Goal: Transaction & Acquisition: Purchase product/service

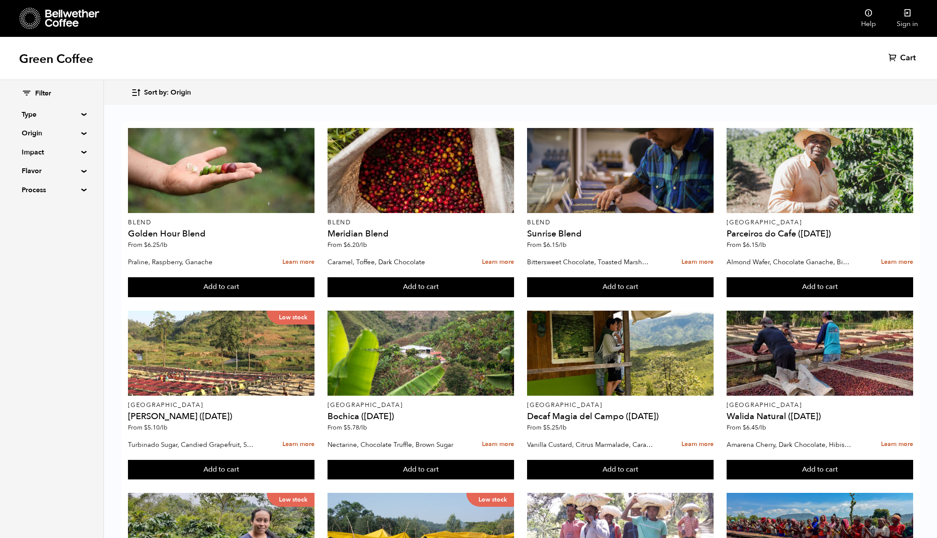
scroll to position [362, 0]
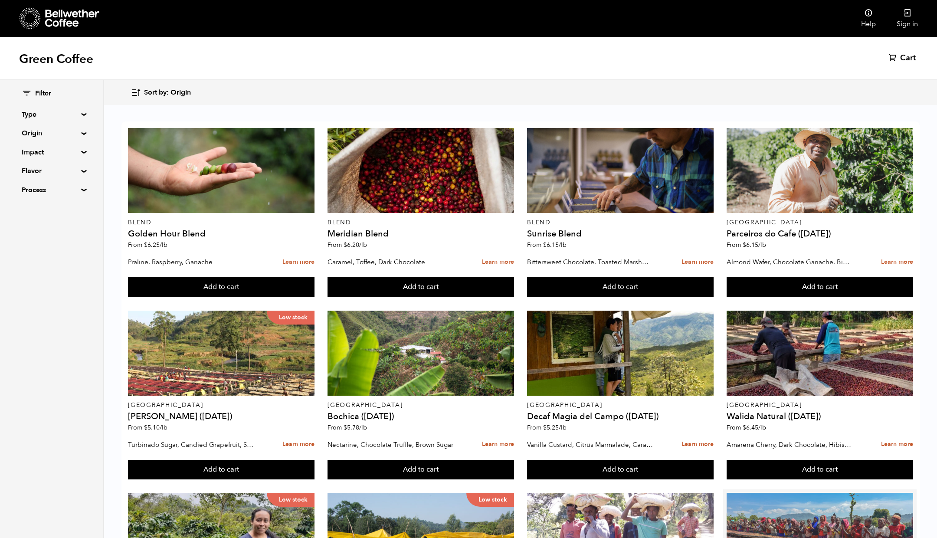
click at [795, 493] on div at bounding box center [819, 535] width 186 height 85
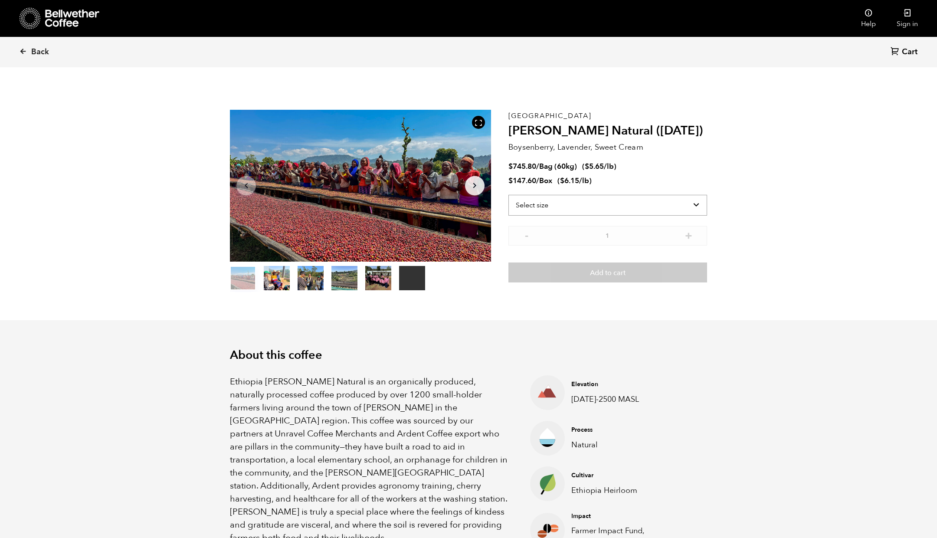
scroll to position [377, 462]
click at [609, 206] on select "Select size Bag (60kg) (132 lbs) Box (24 lbs)" at bounding box center [607, 205] width 199 height 21
select select "box"
click at [508, 195] on select "Select size Bag (60kg) (132 lbs) Box (24 lbs)" at bounding box center [607, 205] width 199 height 21
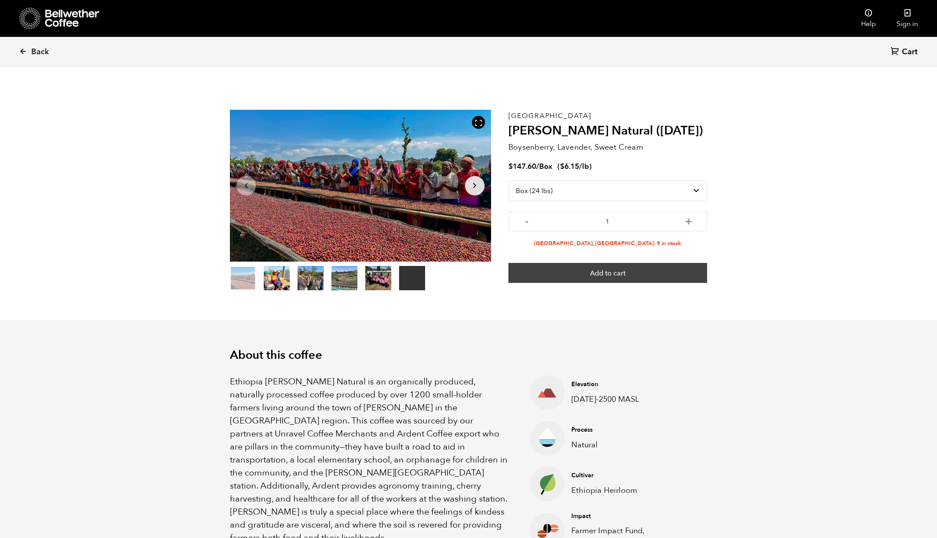
click at [617, 275] on button "Add to cart" at bounding box center [607, 273] width 199 height 20
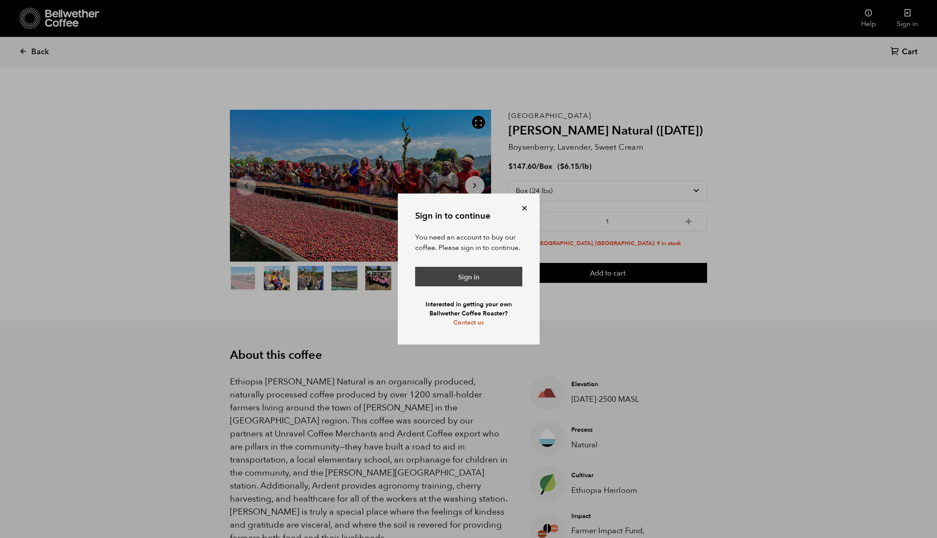
click at [480, 278] on link "Sign in" at bounding box center [468, 277] width 107 height 20
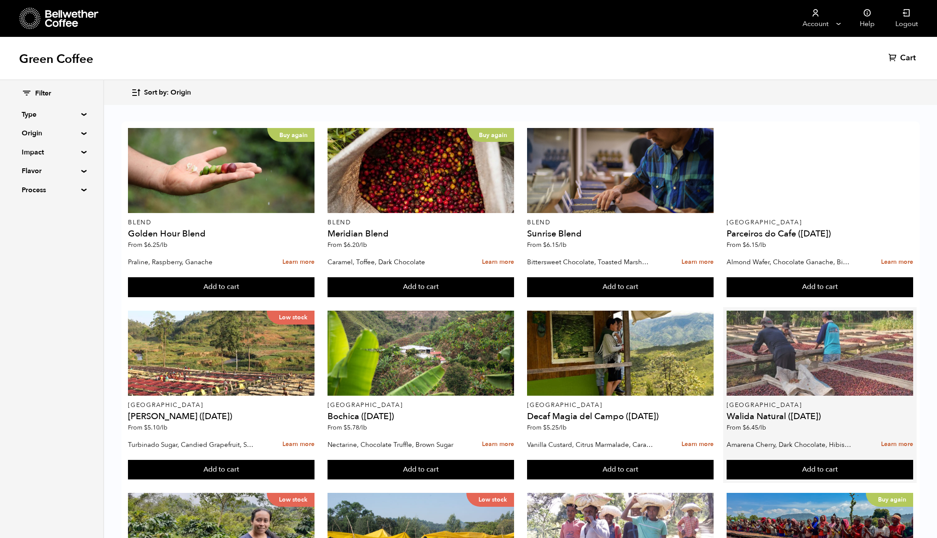
scroll to position [343, 0]
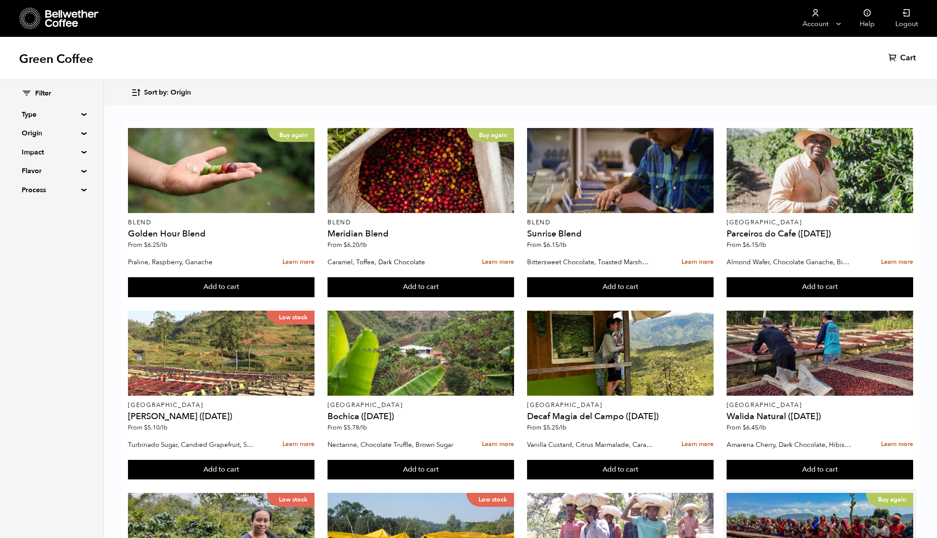
click at [314, 297] on button "Add to cart" at bounding box center [221, 287] width 186 height 20
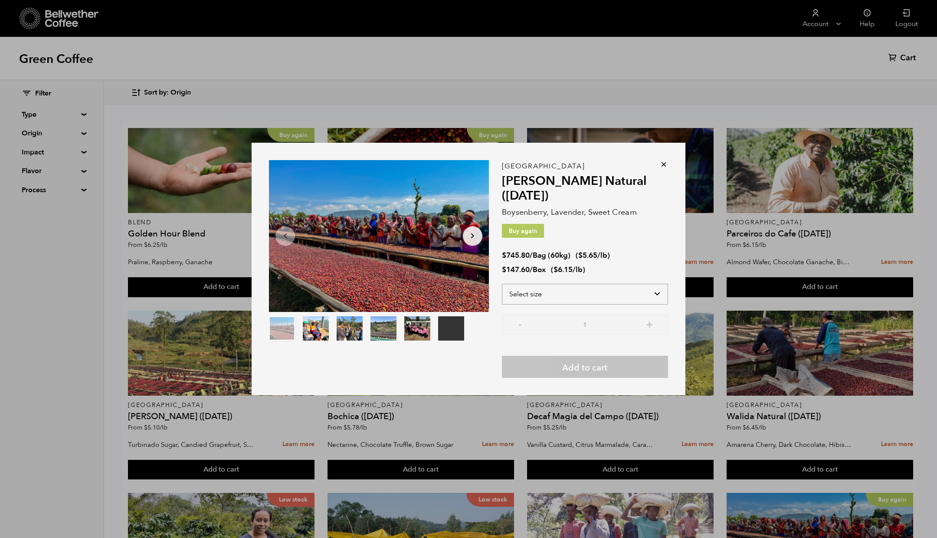
click at [595, 301] on select "Select size Bag (60kg) (132 lbs) Box (24 lbs)" at bounding box center [585, 294] width 166 height 21
select select "box"
click at [502, 284] on select "Select size Bag (60kg) (132 lbs) Box (24 lbs)" at bounding box center [585, 294] width 166 height 21
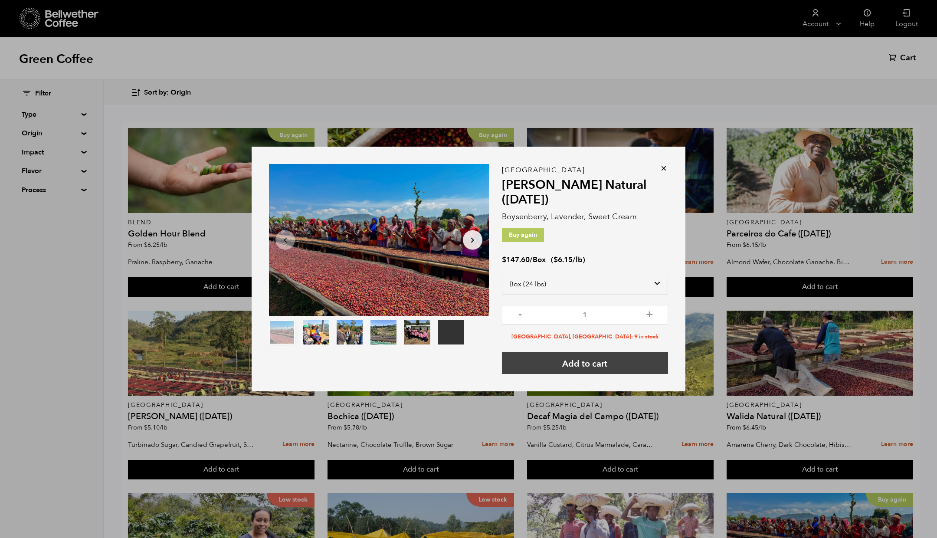
click at [587, 366] on button "Add to cart" at bounding box center [585, 363] width 166 height 22
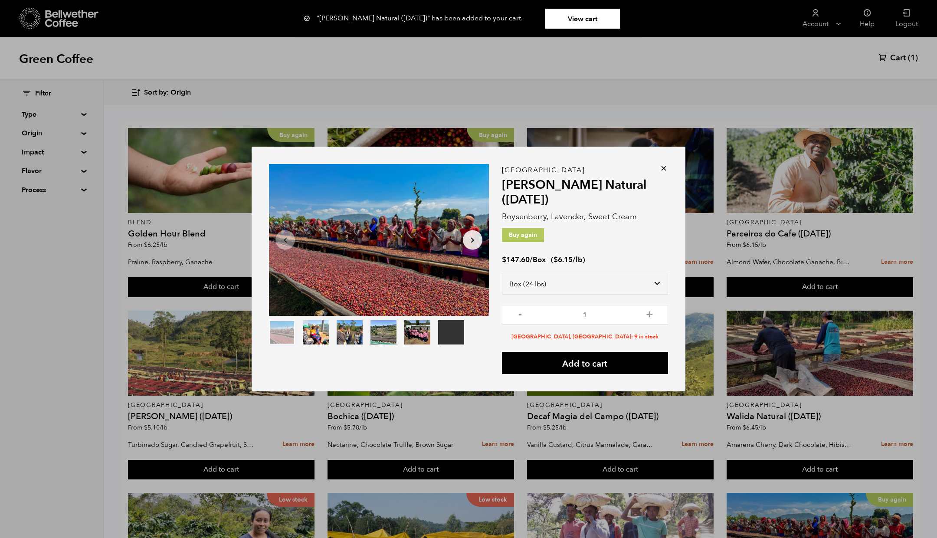
click at [580, 11] on link "View cart" at bounding box center [582, 19] width 75 height 20
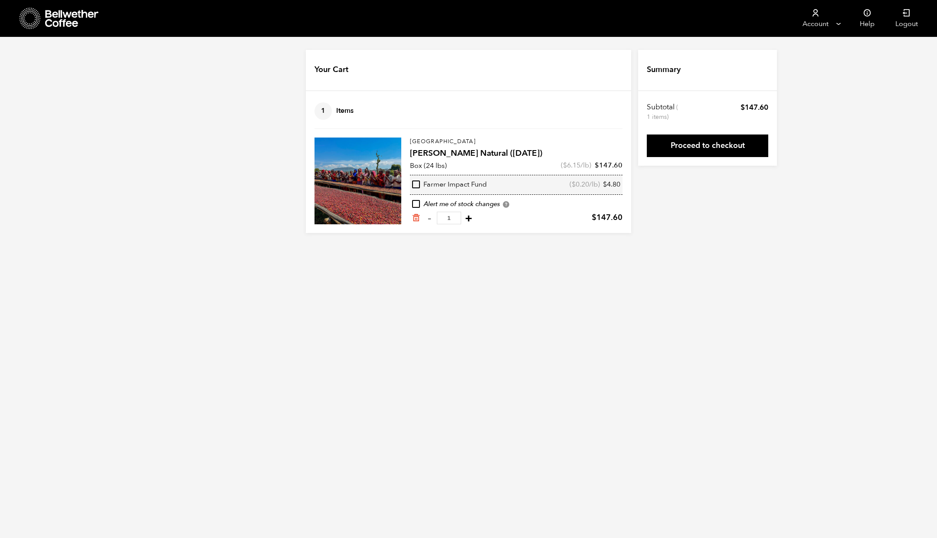
click at [466, 219] on button "+" at bounding box center [468, 218] width 11 height 9
type input "2"
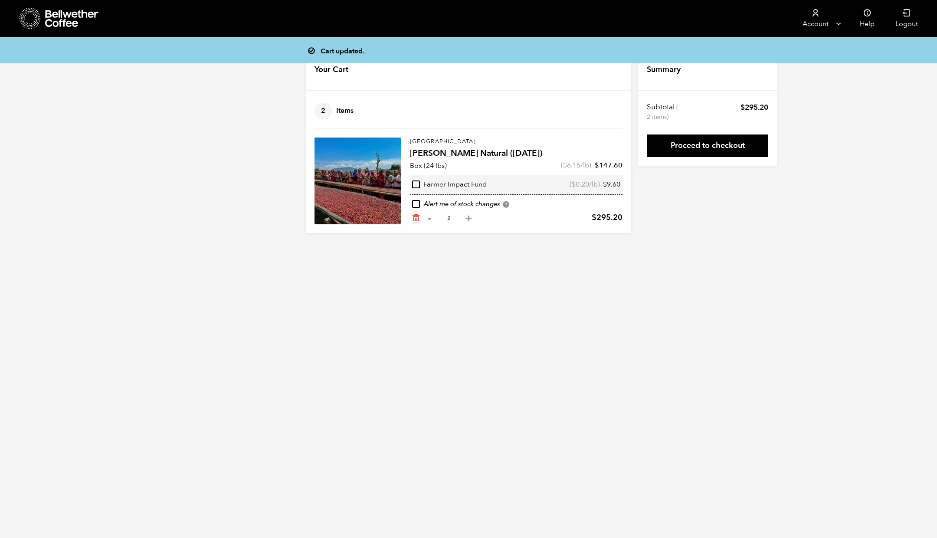
click at [417, 186] on input "checkbox" at bounding box center [416, 184] width 8 height 8
checkbox input "true"
click at [685, 152] on link "Proceed to checkout" at bounding box center [706, 145] width 121 height 23
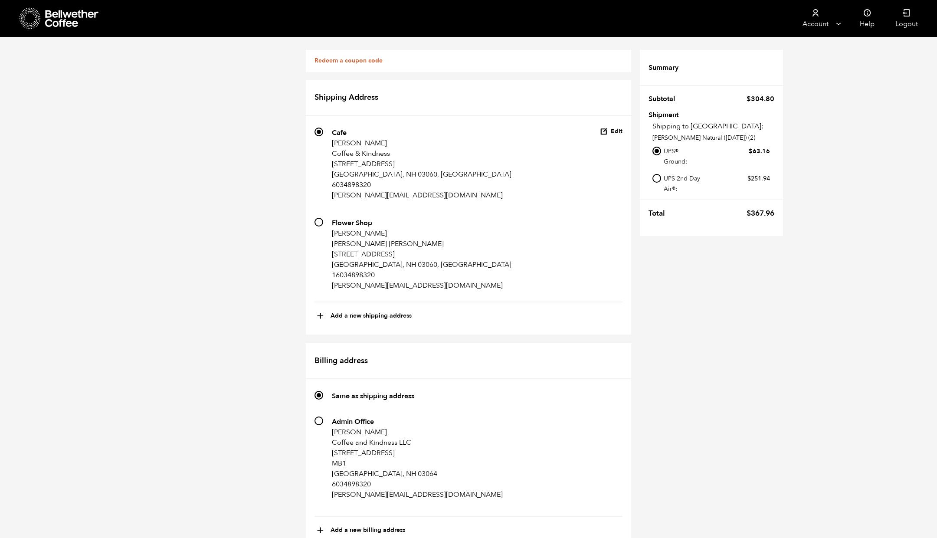
scroll to position [9, 0]
click at [343, 228] on p "[PERSON_NAME]" at bounding box center [422, 233] width 180 height 10
click at [323, 221] on input "710 Flower Shop [PERSON_NAME] [PERSON_NAME] [PERSON_NAME] [STREET_ADDRESS] 1603…" at bounding box center [318, 222] width 9 height 9
radio input "true"
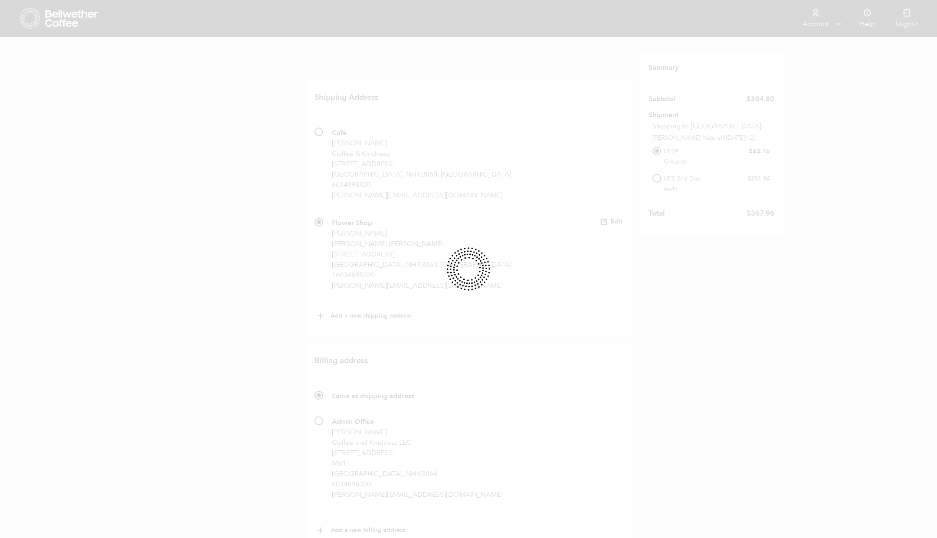
scroll to position [114, 0]
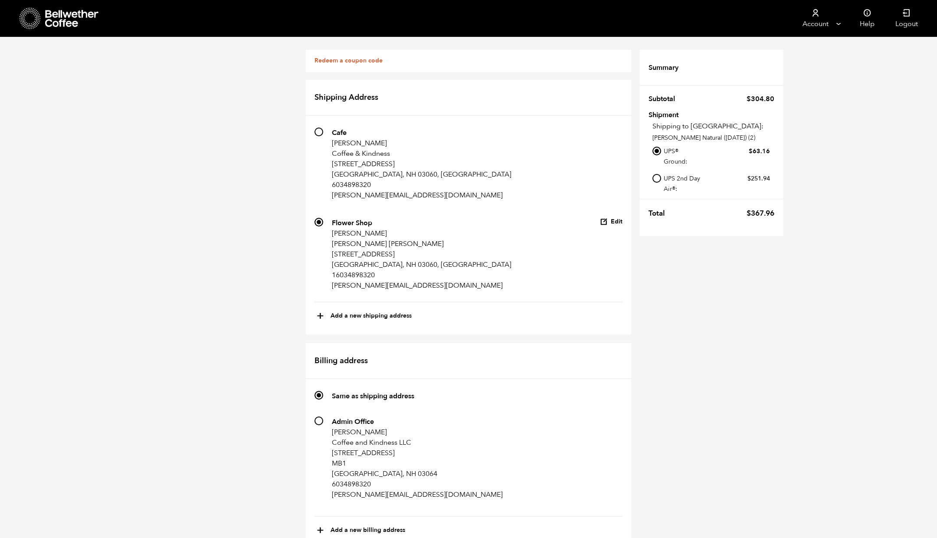
click at [333, 417] on strong "Admin Office" at bounding box center [353, 422] width 42 height 10
click at [323, 416] on input "252 Admin Office [PERSON_NAME] Coffee and Kindness LLC [STREET_ADDRESS] 6034898…" at bounding box center [318, 420] width 9 height 9
radio input "true"
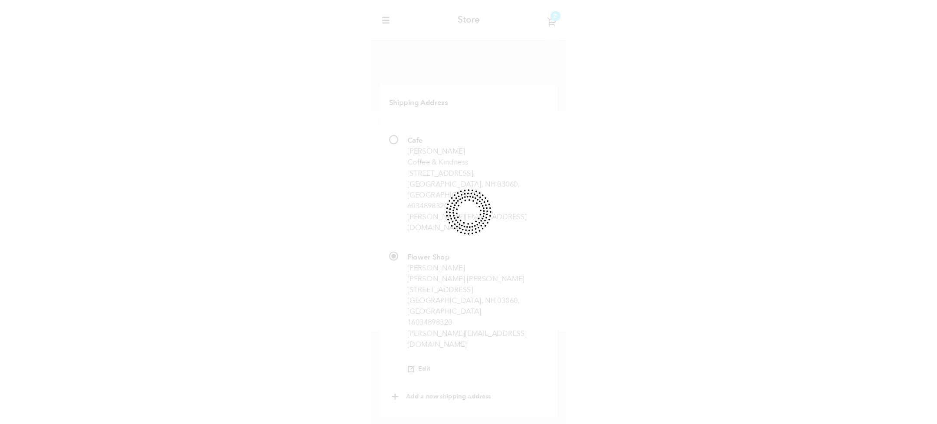
scroll to position [361, 0]
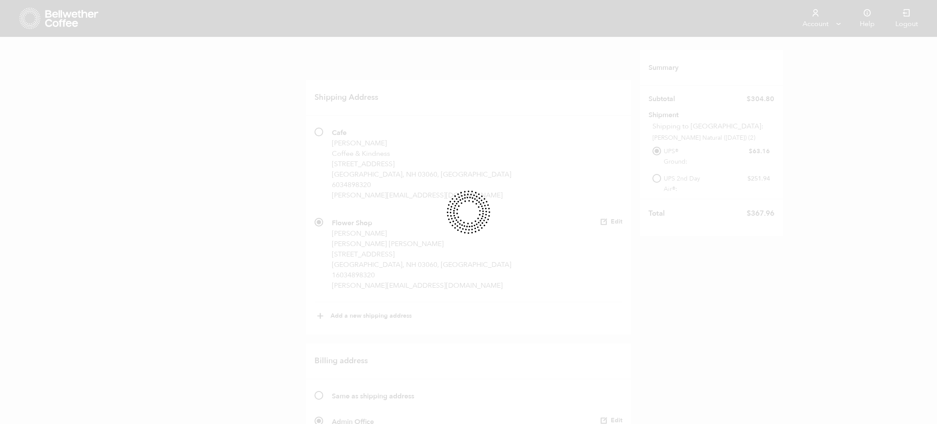
click at [645, 204] on div at bounding box center [468, 212] width 937 height 424
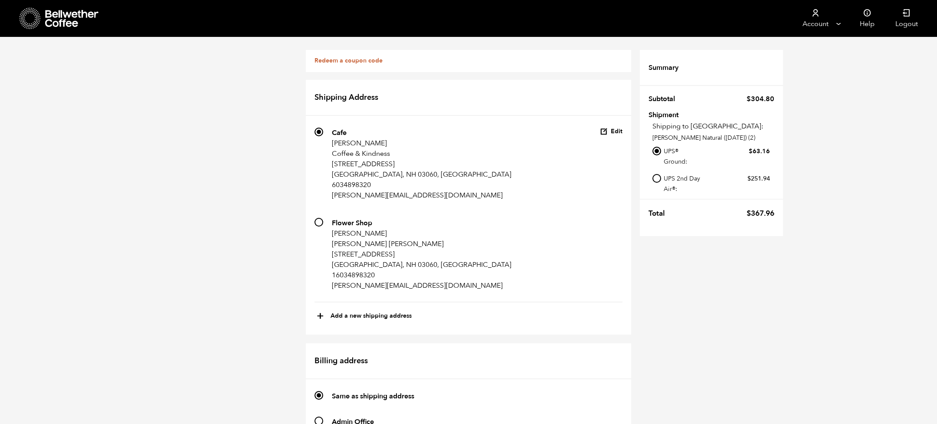
click at [320, 221] on input "710 Flower Shop [PERSON_NAME] [PERSON_NAME] [PERSON_NAME] [STREET_ADDRESS] 1603…" at bounding box center [318, 222] width 9 height 9
radio input "true"
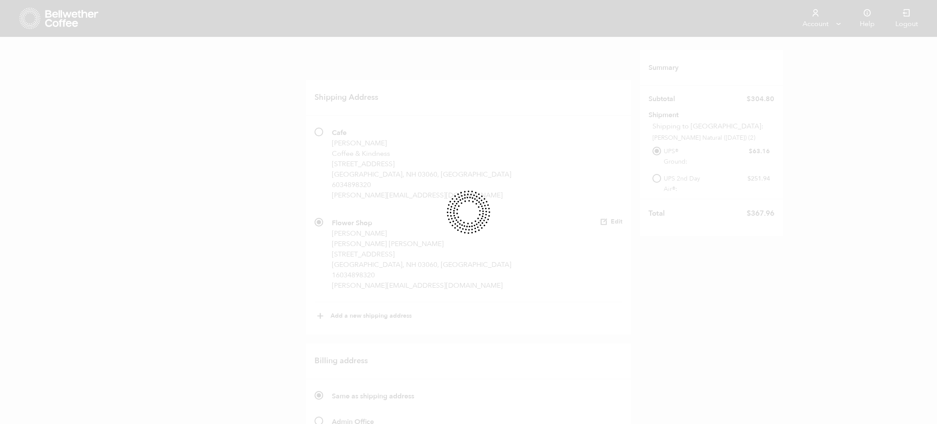
scroll to position [103, 0]
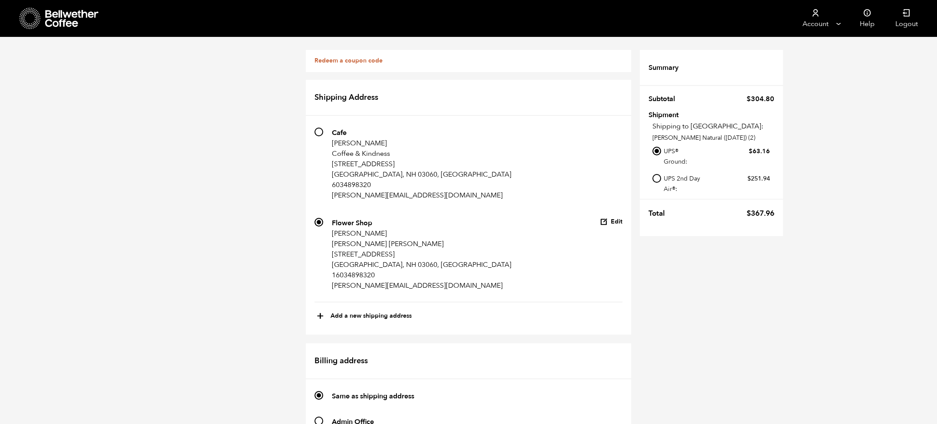
click at [323, 416] on input "252 Admin Office [PERSON_NAME] Coffee and Kindness LLC [STREET_ADDRESS] 6034898…" at bounding box center [318, 420] width 9 height 9
radio input "true"
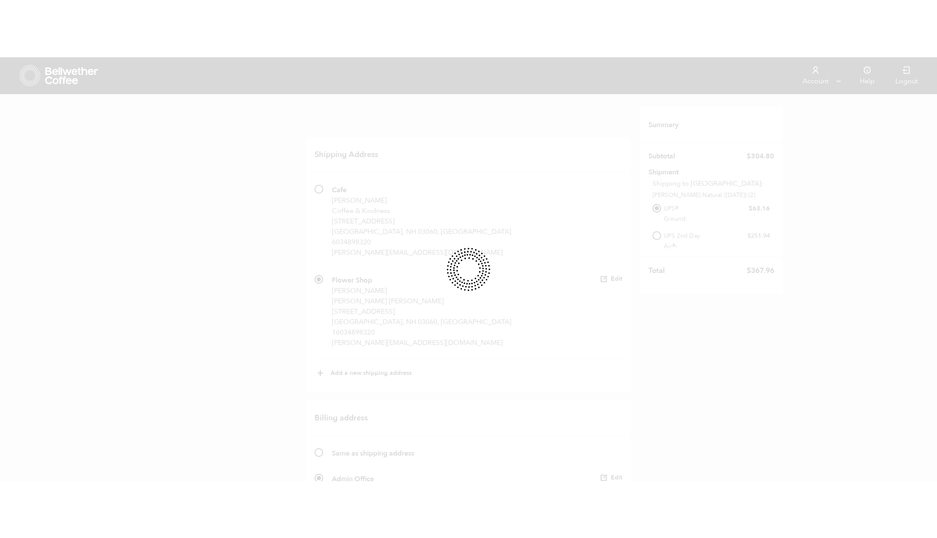
scroll to position [160, 0]
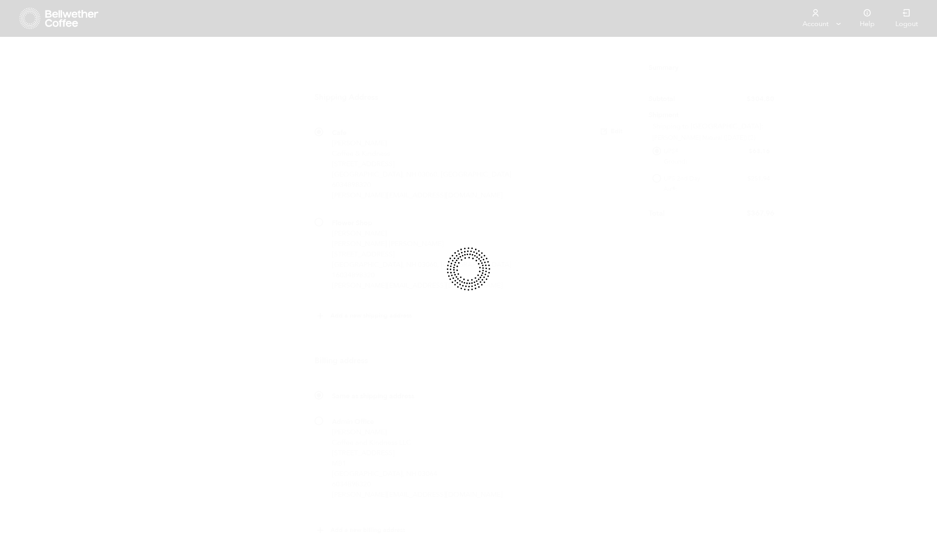
scroll to position [160, 0]
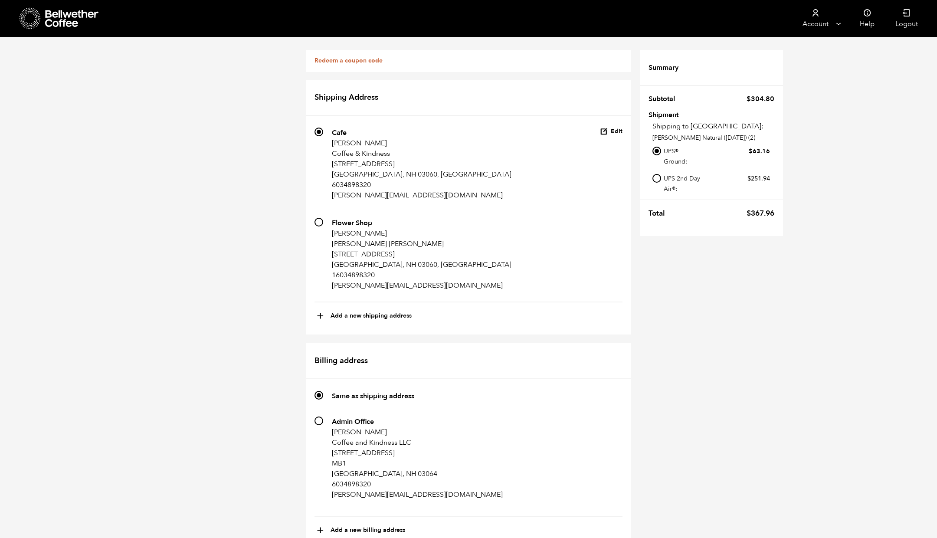
click at [376, 458] on p "MB1" at bounding box center [417, 463] width 171 height 10
click at [323, 416] on input "252 Admin Office [PERSON_NAME] Coffee and Kindness LLC [STREET_ADDRESS] 6034898…" at bounding box center [318, 420] width 9 height 9
radio input "true"
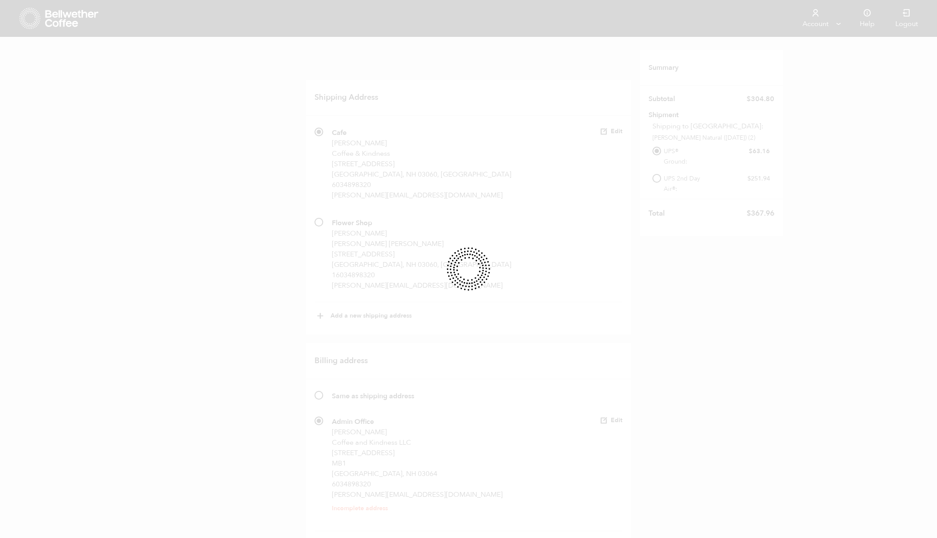
click at [620, 257] on div at bounding box center [468, 269] width 937 height 538
click at [611, 257] on div at bounding box center [468, 269] width 937 height 538
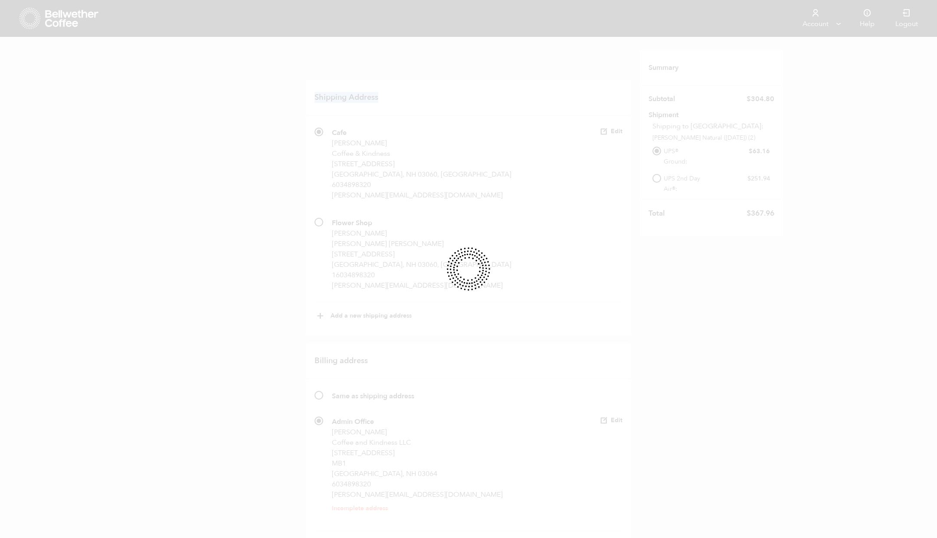
click at [611, 257] on div at bounding box center [468, 269] width 937 height 538
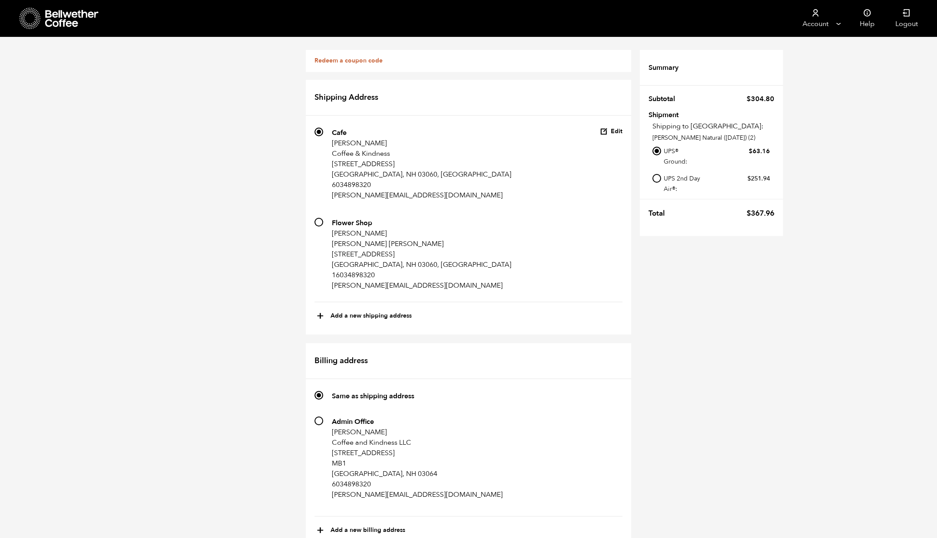
scroll to position [210, 0]
click at [670, 259] on div "Redeem a coupon code If you have a coupon code, please apply it below. Apply co…" at bounding box center [468, 465] width 937 height 857
click at [521, 416] on li "252 Admin Office [PERSON_NAME] Coffee and Kindness LLC [STREET_ADDRESS] 6034898…" at bounding box center [468, 466] width 308 height 100
click at [357, 238] on p "[PERSON_NAME] [PERSON_NAME]" at bounding box center [422, 243] width 180 height 10
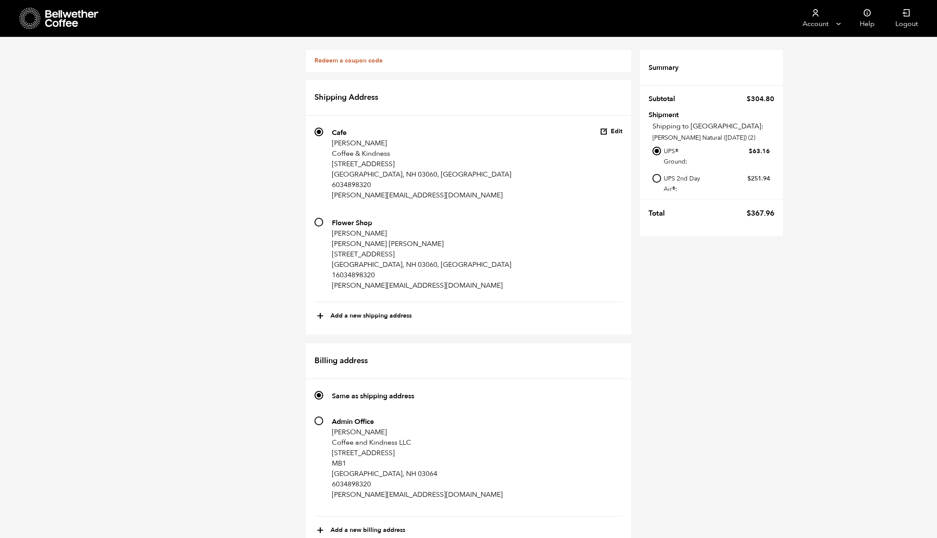
click at [323, 218] on input "710 Flower Shop [PERSON_NAME] [PERSON_NAME] [PERSON_NAME] [STREET_ADDRESS] 1603…" at bounding box center [318, 222] width 9 height 9
radio input "true"
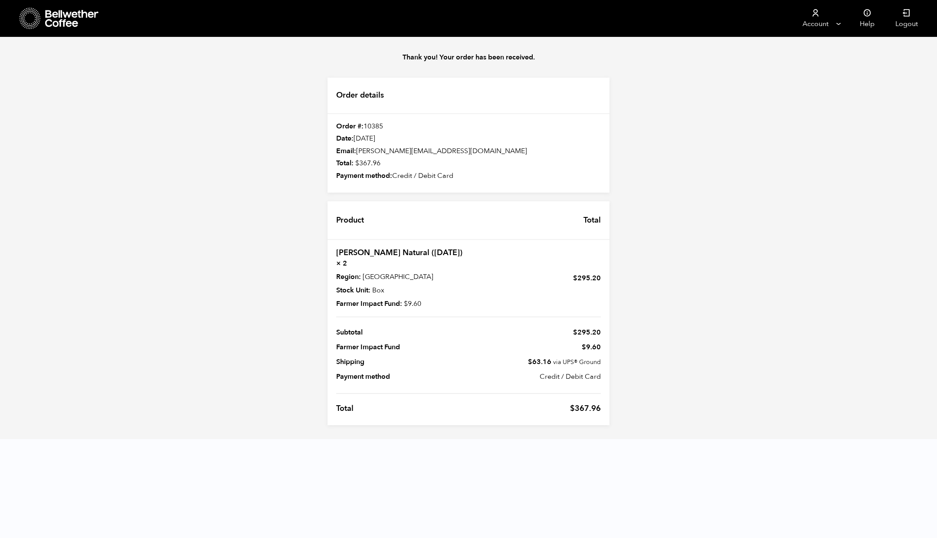
click at [791, 147] on div "Thank you! Your order has been received. Order details Order #: 10385 Date: [DA…" at bounding box center [468, 238] width 937 height 402
